Goal: Information Seeking & Learning: Learn about a topic

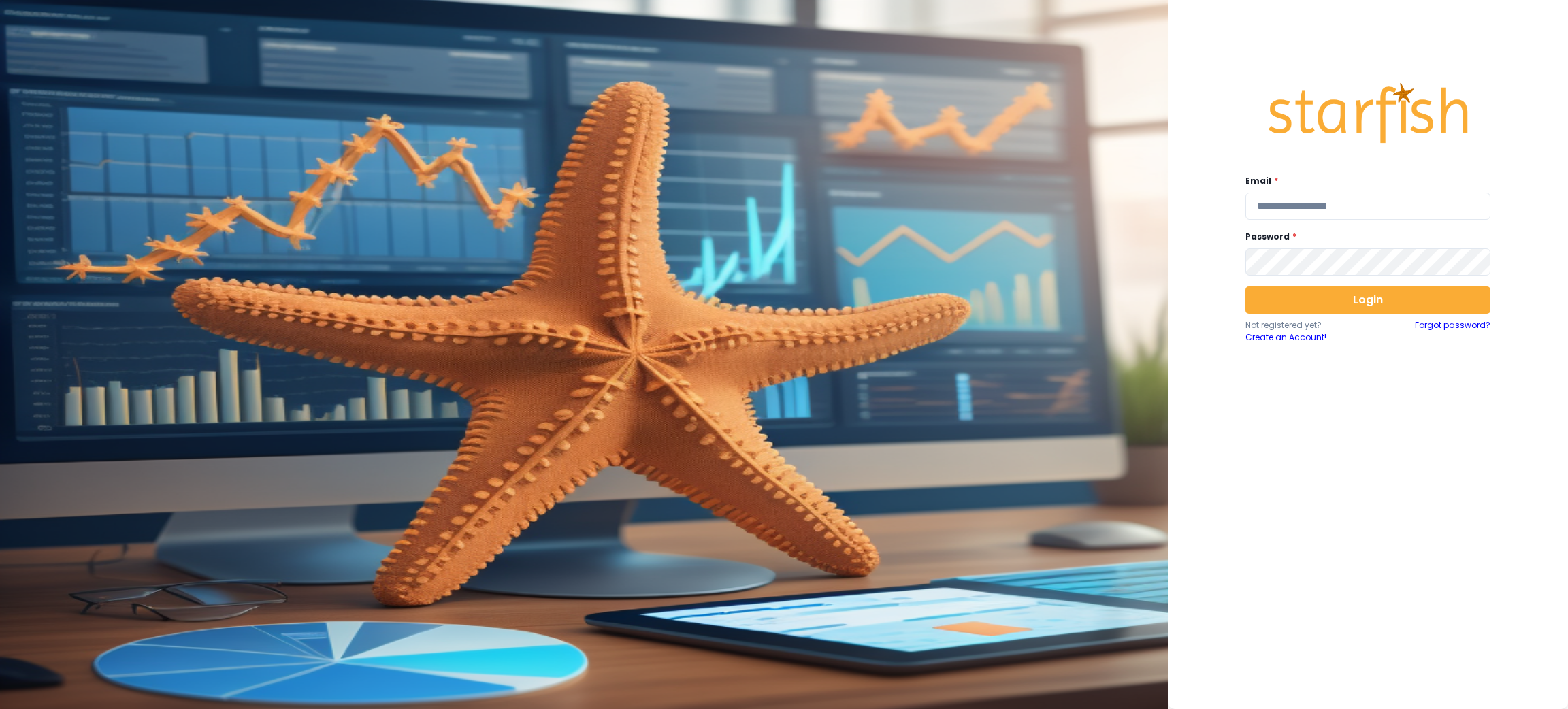
drag, startPoint x: 1529, startPoint y: 535, endPoint x: 1487, endPoint y: 461, distance: 85.1
click at [1529, 535] on div "Email * Password * Login Not registered yet? Create an Account! Forgot password?" at bounding box center [1368, 354] width 400 height 709
click at [1306, 212] on input "email" at bounding box center [1368, 206] width 245 height 27
type input "**********"
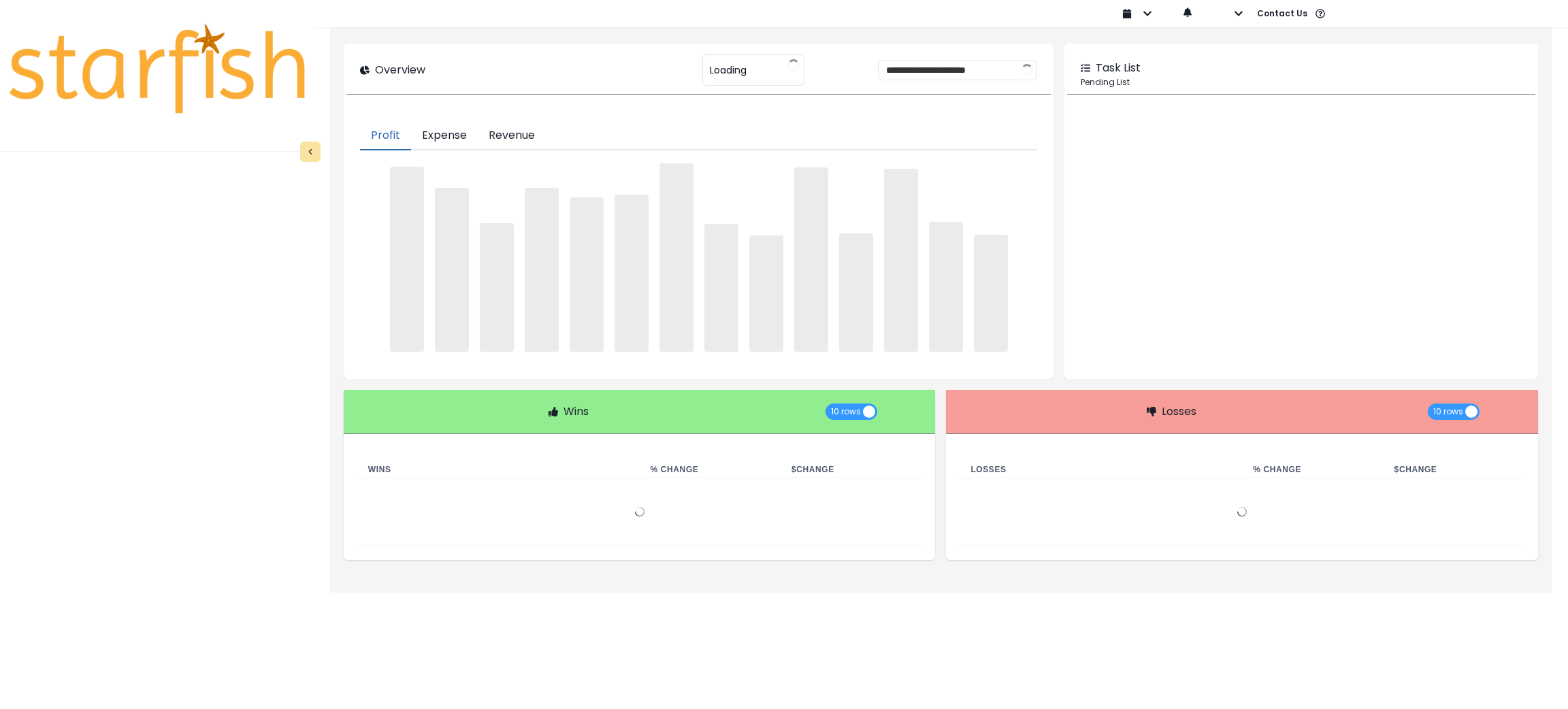
type input "**********"
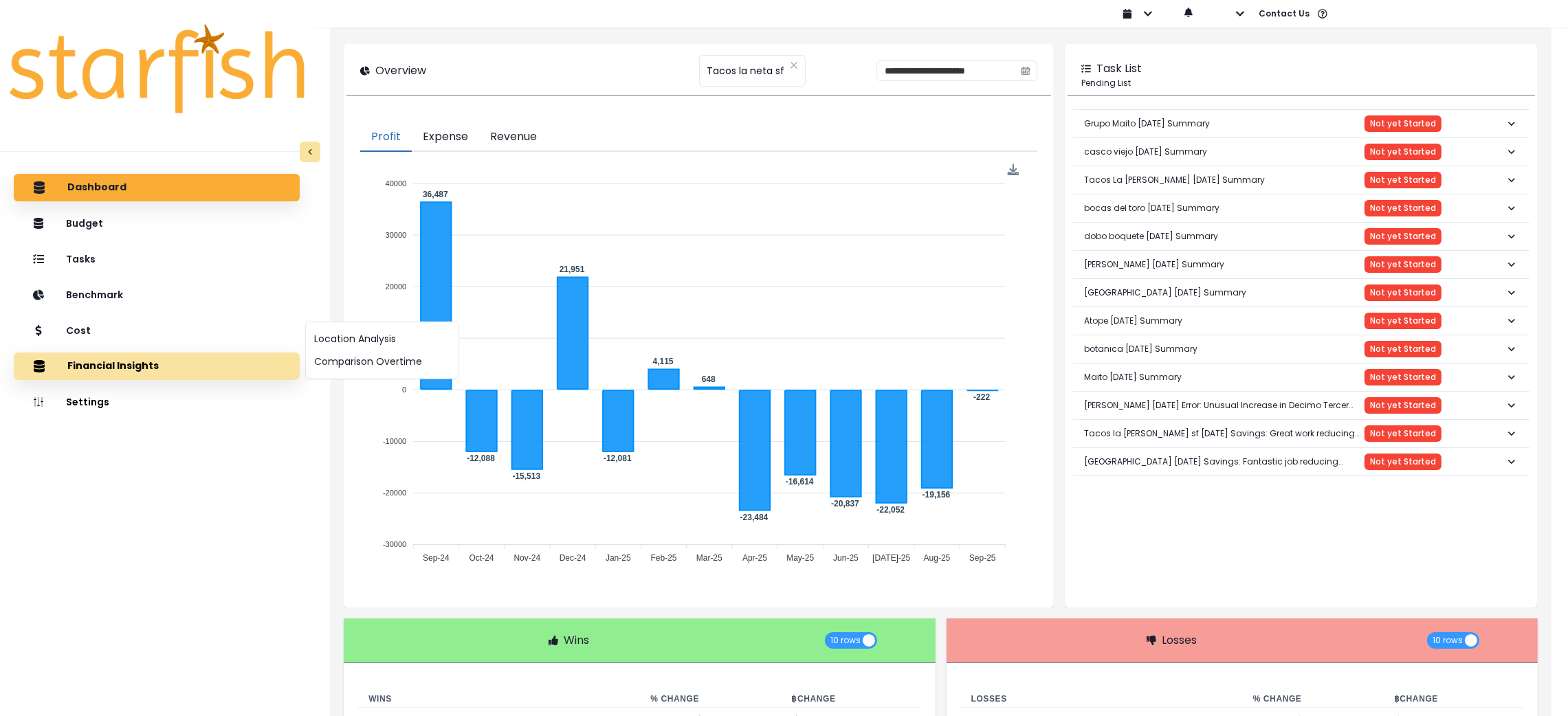
click at [152, 362] on button "Financial Insights" at bounding box center [156, 366] width 286 height 28
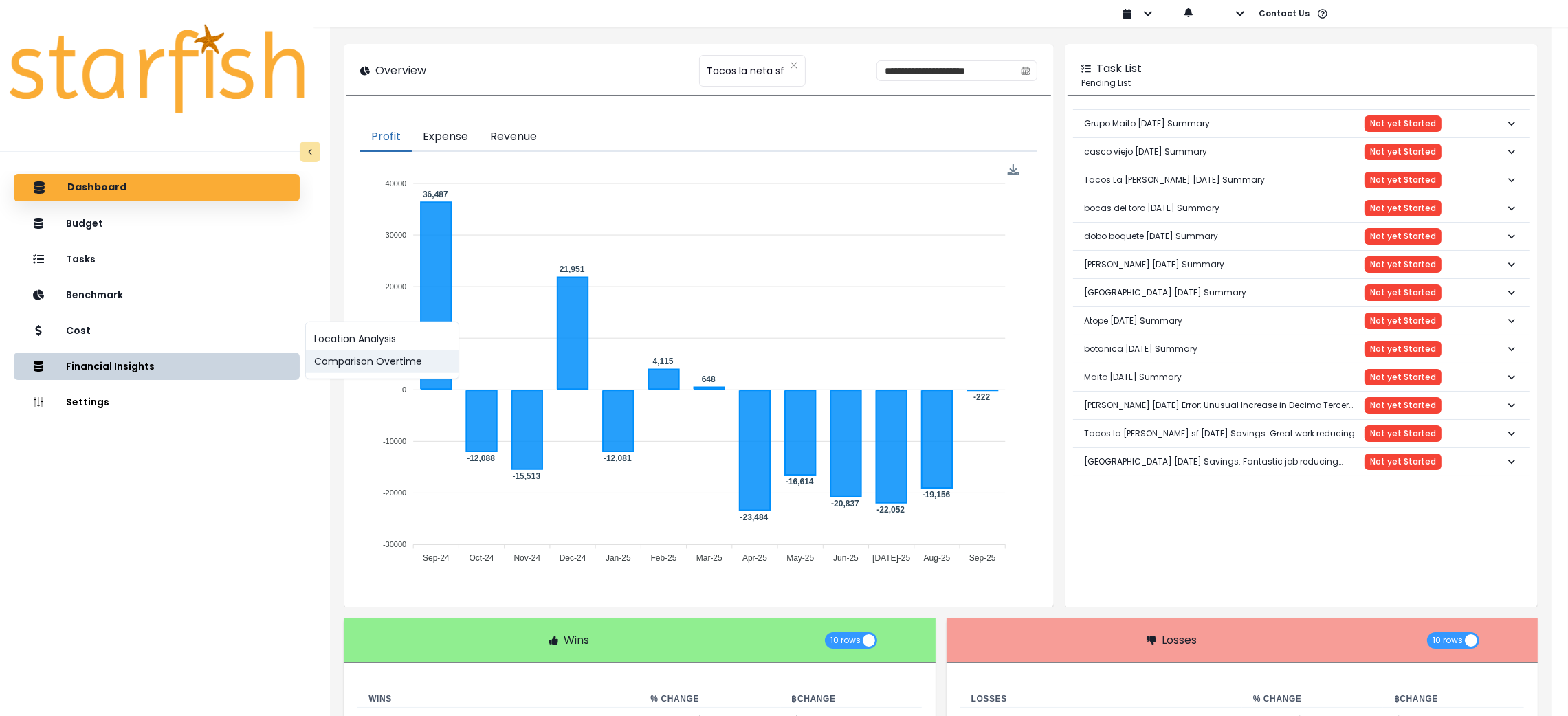
click at [347, 362] on button "Comparison Overtime" at bounding box center [382, 362] width 153 height 23
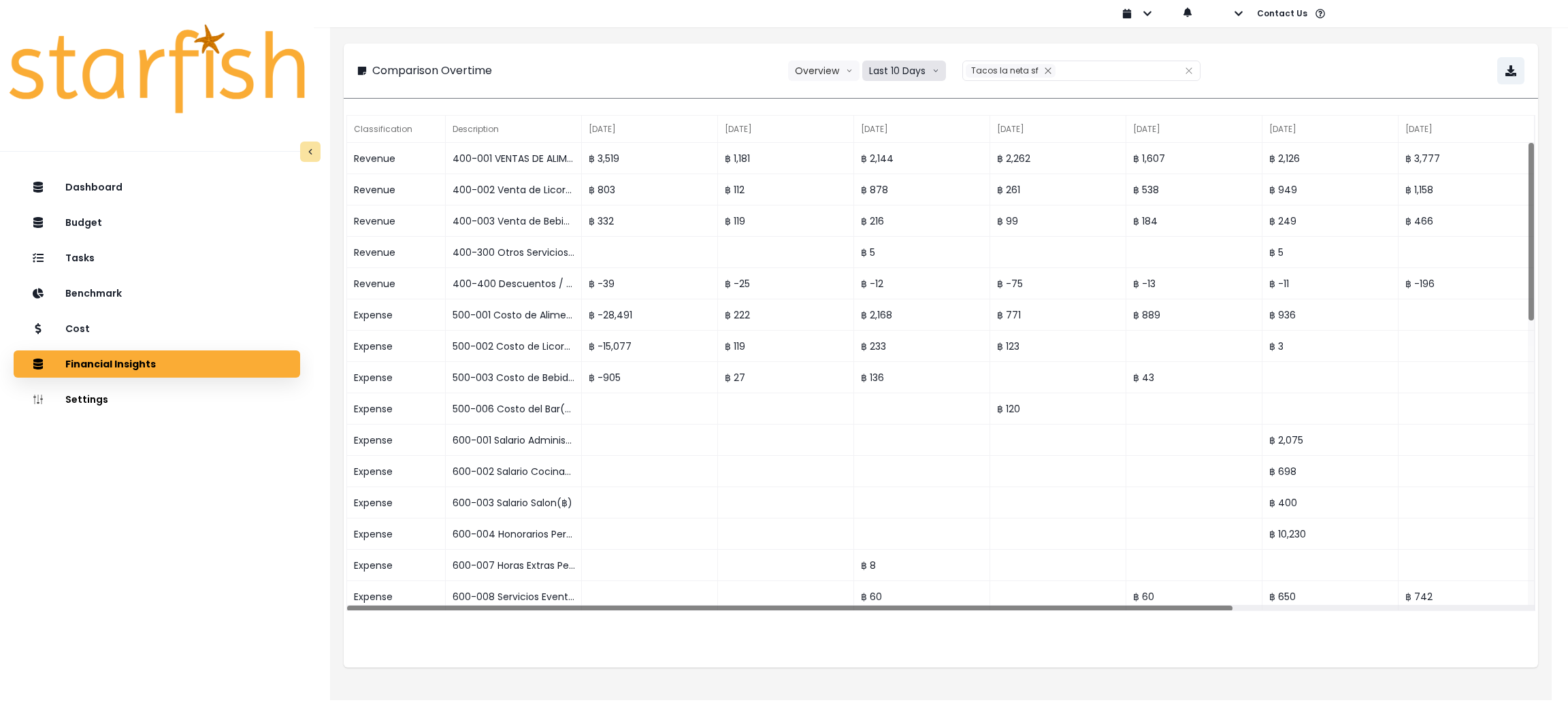
click at [899, 69] on button "Last 10 Days" at bounding box center [904, 70] width 83 height 20
click at [907, 146] on span "Last 15 Months" at bounding box center [903, 146] width 66 height 13
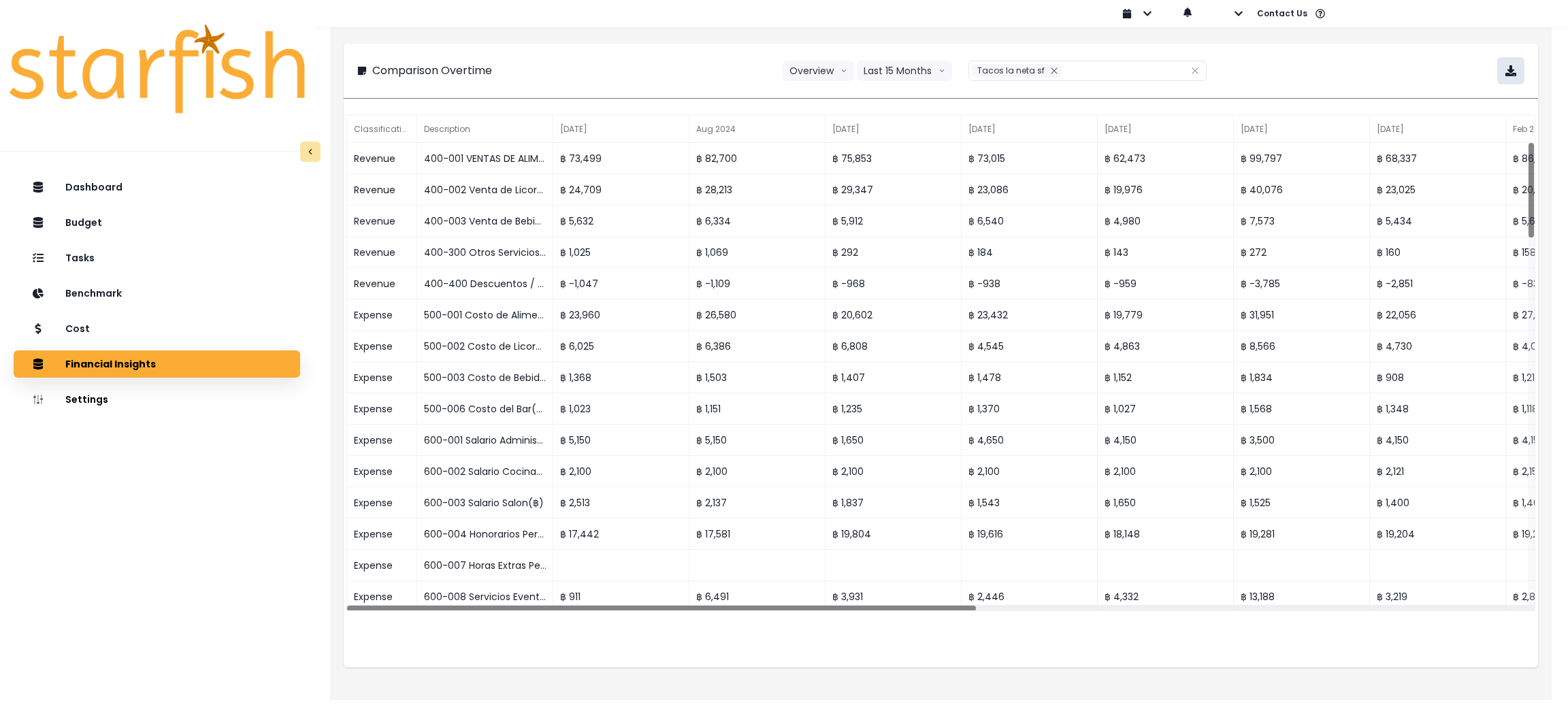
click at [1515, 65] on icon "button" at bounding box center [1511, 71] width 11 height 11
drag, startPoint x: 50, startPoint y: 642, endPoint x: 755, endPoint y: 20, distance: 940.2
click at [48, 642] on div "Dashboard Budget Tasks Benchmark Cost Financial Insights Location Analysis Comp…" at bounding box center [157, 474] width 314 height 607
